Goal: Navigation & Orientation: Find specific page/section

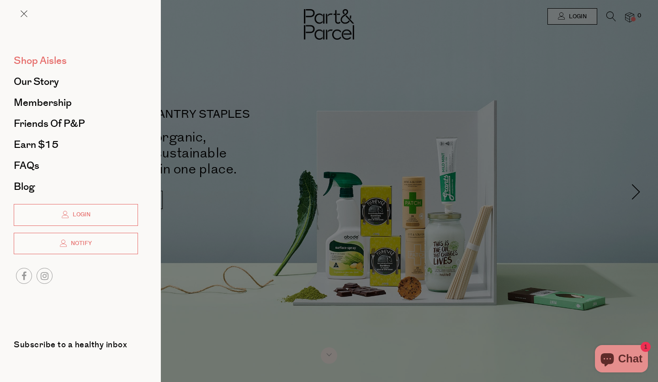
click at [56, 59] on span "Shop Aisles" at bounding box center [40, 60] width 53 height 15
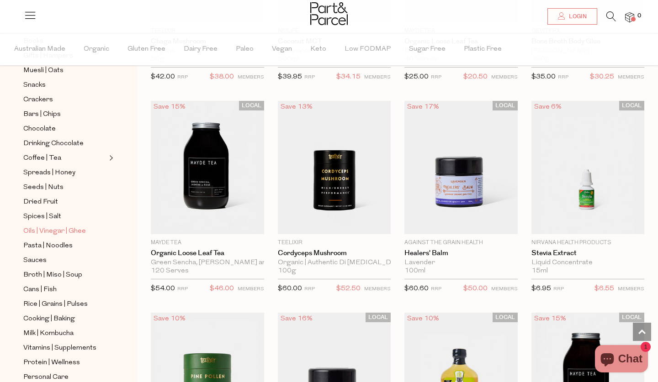
scroll to position [122, 0]
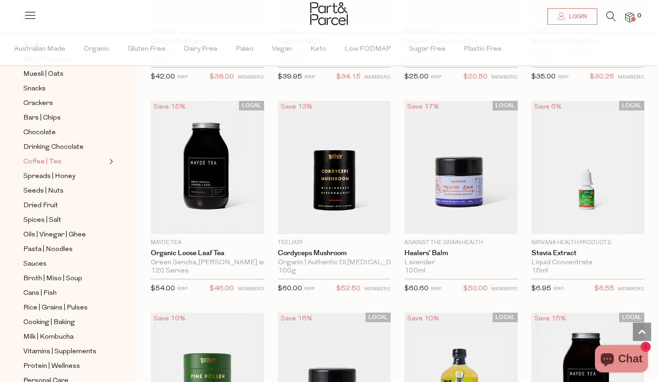
click at [53, 162] on span "Coffee | Tea" at bounding box center [42, 162] width 38 height 11
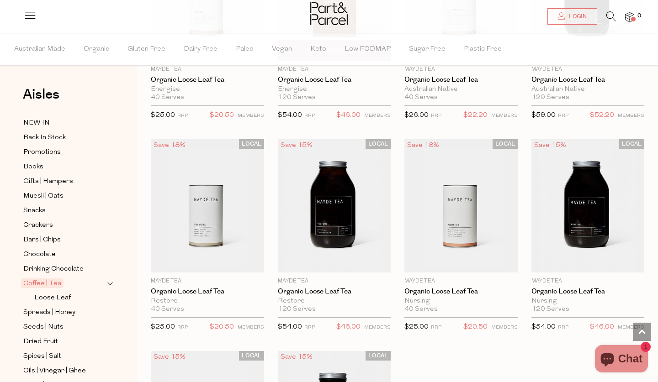
scroll to position [2367, 0]
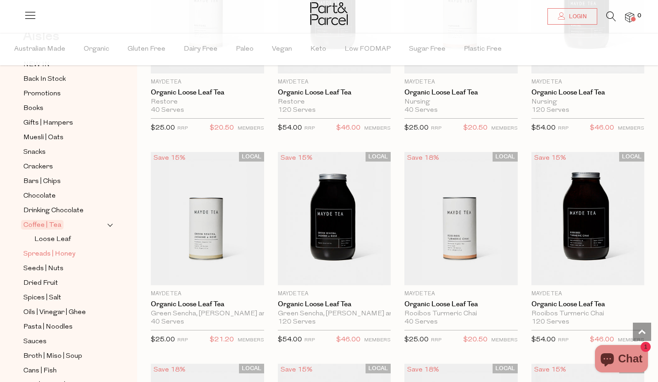
scroll to position [63, 0]
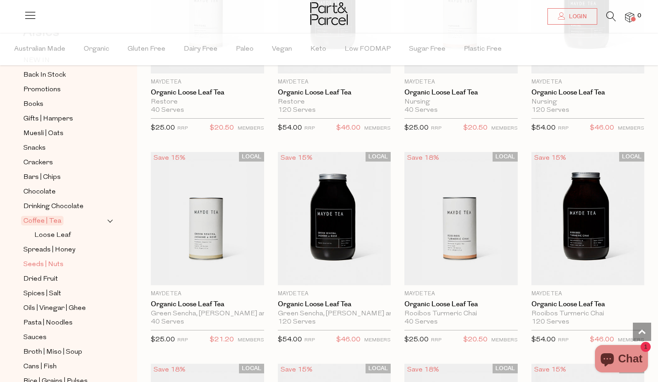
click at [42, 265] on span "Seeds | Nuts" at bounding box center [43, 264] width 40 height 11
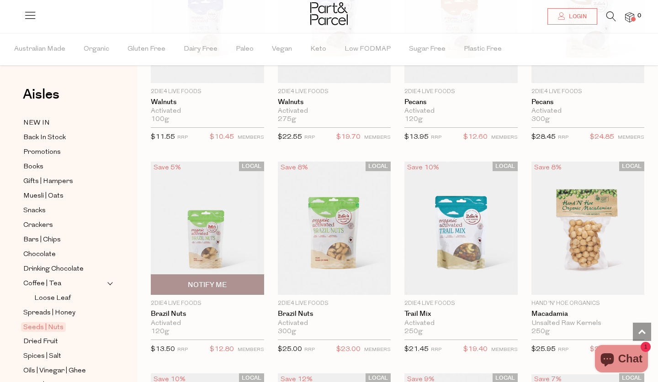
scroll to position [598, 0]
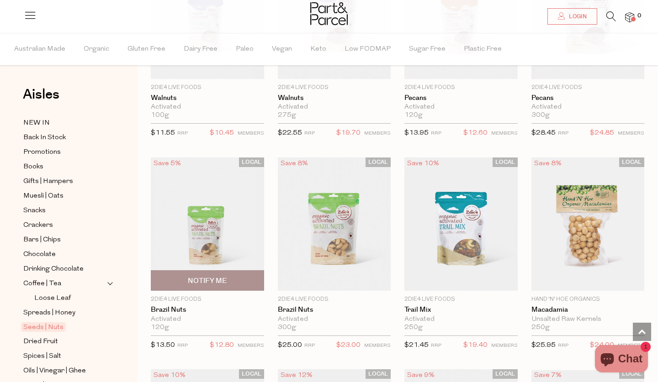
click at [234, 229] on img at bounding box center [207, 224] width 113 height 133
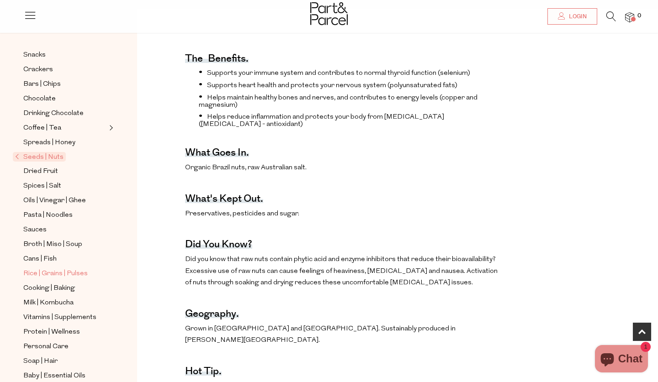
scroll to position [127, 0]
click at [55, 318] on span "Vitamins | Supplements" at bounding box center [59, 317] width 73 height 11
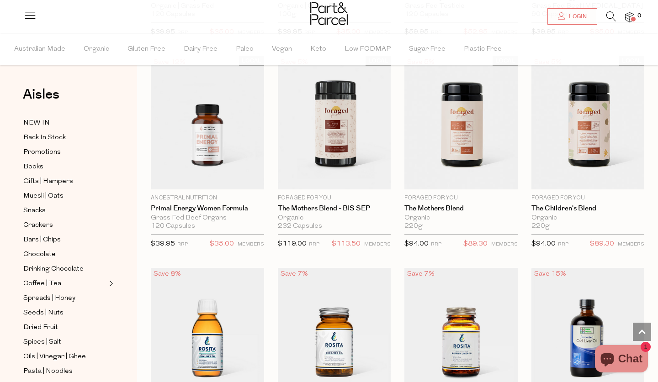
scroll to position [1985, 0]
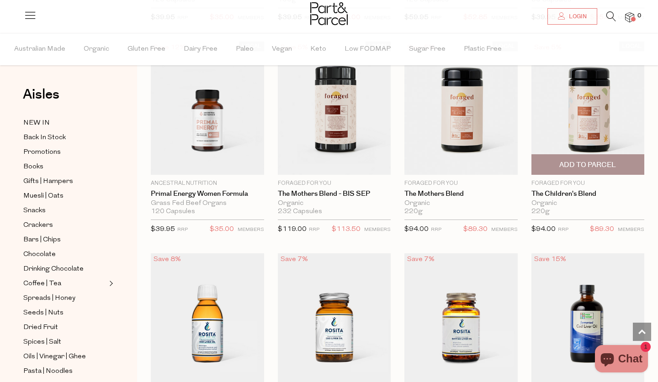
click at [555, 120] on img at bounding box center [587, 108] width 113 height 133
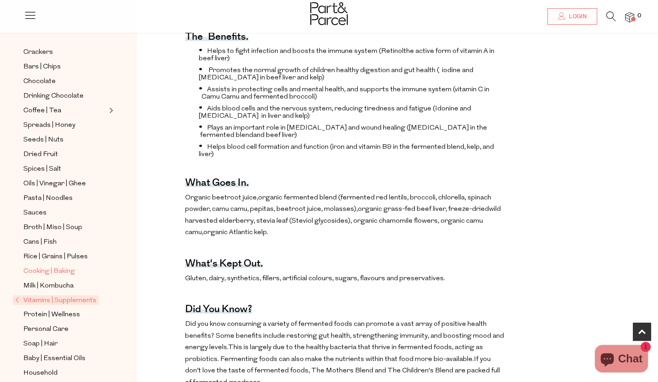
scroll to position [159, 0]
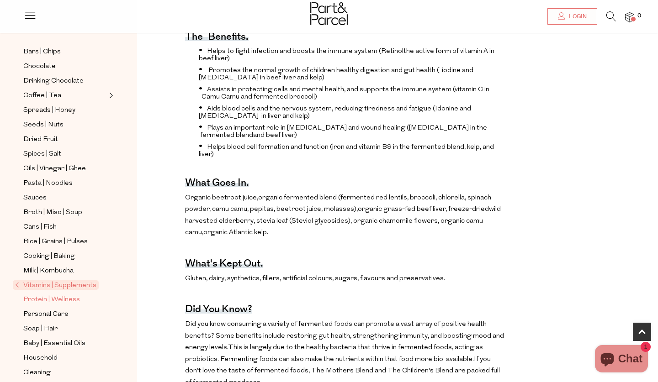
click at [55, 300] on span "Protein | Wellness" at bounding box center [51, 300] width 57 height 11
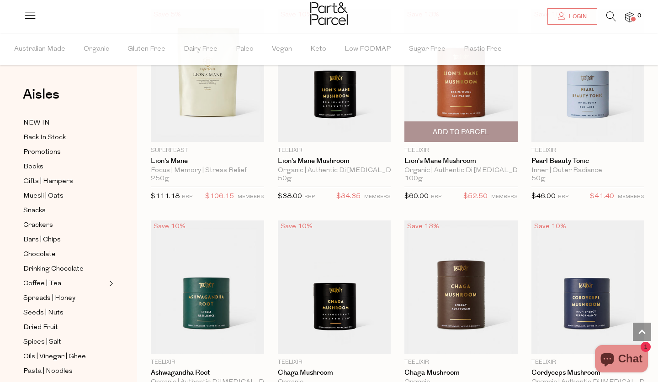
scroll to position [1927, 0]
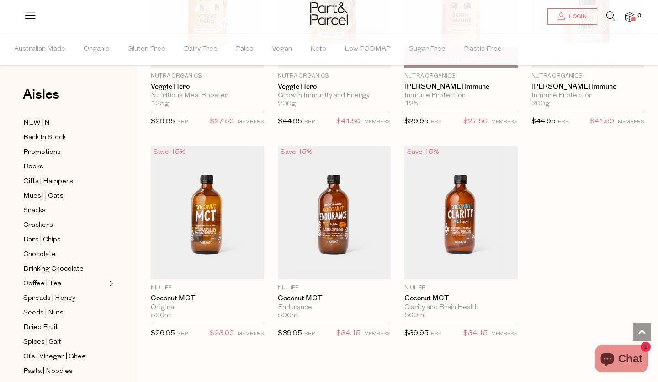
scroll to position [4098, 0]
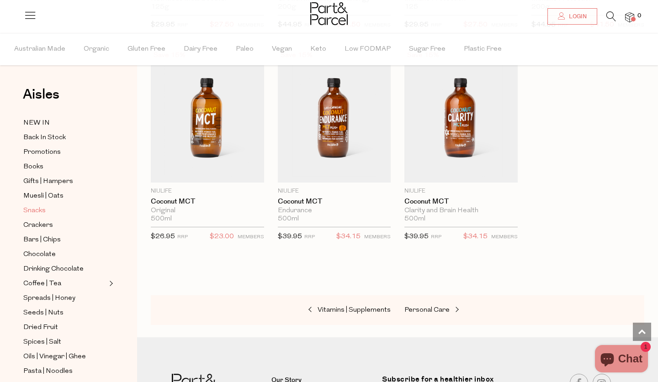
click at [51, 210] on link "Snacks" at bounding box center [64, 210] width 83 height 11
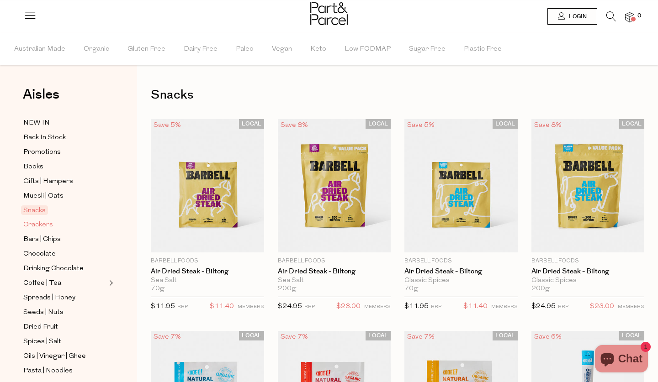
click at [56, 227] on link "Crackers" at bounding box center [64, 224] width 83 height 11
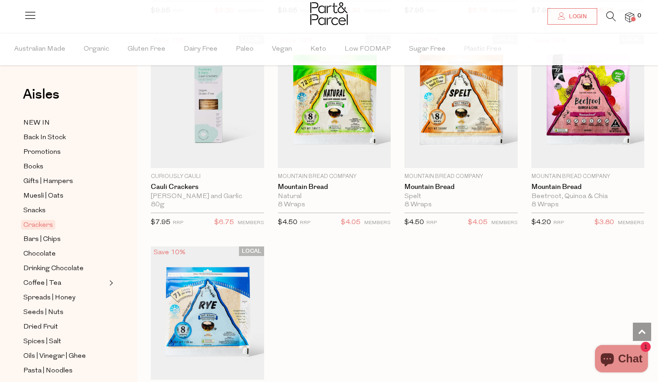
scroll to position [1779, 0]
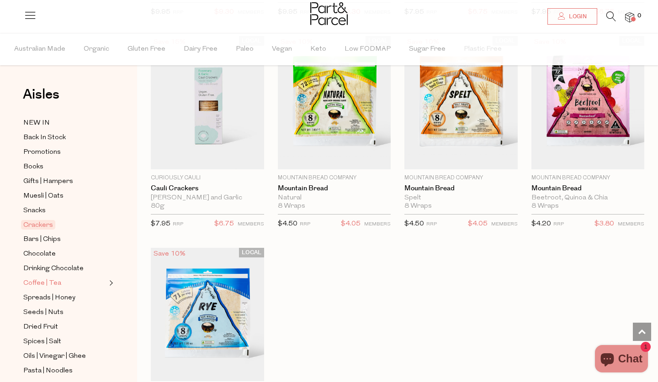
click at [66, 280] on link "Coffee | Tea" at bounding box center [64, 283] width 83 height 11
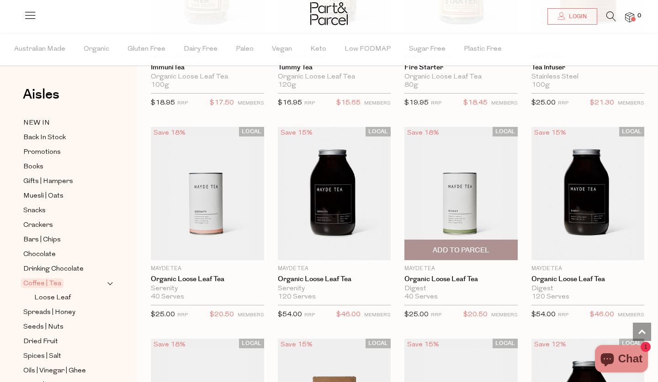
scroll to position [1904, 0]
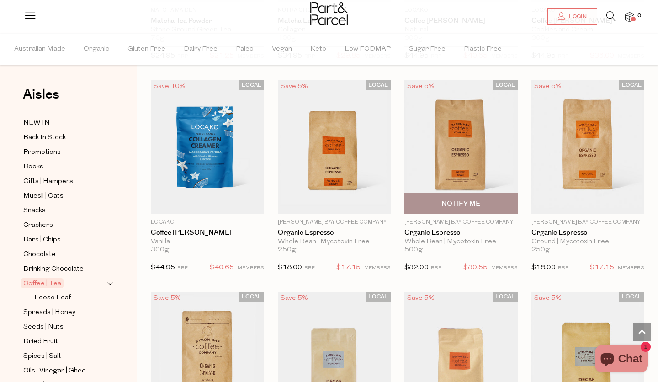
scroll to position [3598, 0]
